Goal: Task Accomplishment & Management: Use online tool/utility

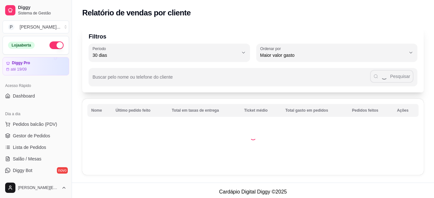
select select "30"
select select "HIGHEST_TOTAL_SPENT_WITH_ORDERS"
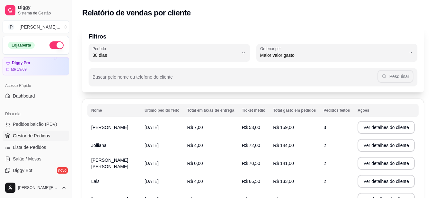
click at [35, 134] on span "Gestor de Pedidos" at bounding box center [31, 136] width 37 height 6
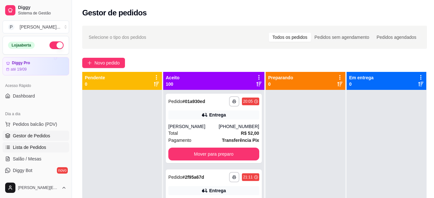
click at [36, 147] on span "Lista de Pedidos" at bounding box center [29, 147] width 33 height 6
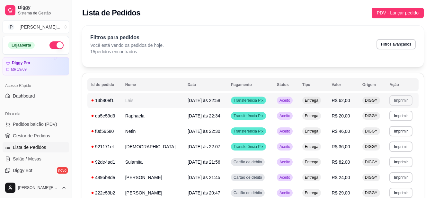
click at [400, 101] on button "Imprimir" at bounding box center [400, 100] width 23 height 10
click at [385, 126] on button "IMPRESSORA" at bounding box center [388, 123] width 47 height 10
click at [397, 113] on button "Imprimir" at bounding box center [401, 116] width 22 height 10
click at [385, 138] on button "IMPRESSORA" at bounding box center [388, 138] width 45 height 10
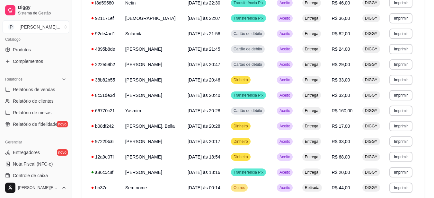
scroll to position [264, 0]
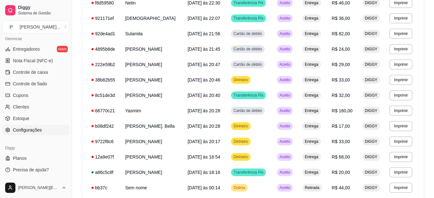
click at [43, 128] on link "Configurações" at bounding box center [36, 130] width 66 height 10
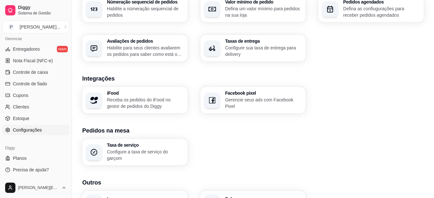
scroll to position [252, 0]
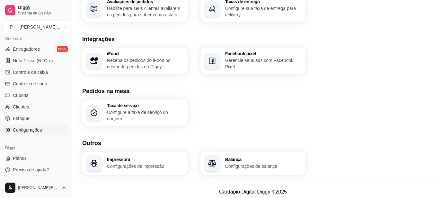
click at [133, 157] on h3 "Impressora" at bounding box center [145, 159] width 77 height 4
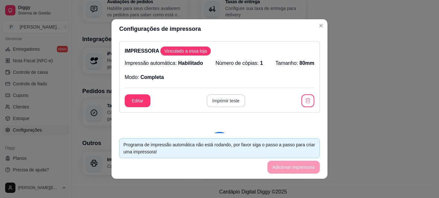
click at [218, 104] on button "Imprimir teste" at bounding box center [226, 100] width 39 height 13
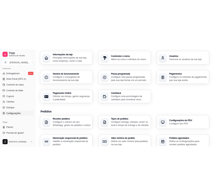
scroll to position [96, 0]
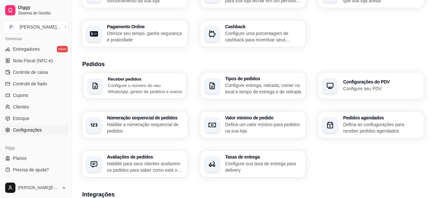
click at [136, 88] on p "Configure o número do seu WhatsApp, gestor de pedidos e outros" at bounding box center [145, 88] width 74 height 13
